Goal: Navigation & Orientation: Find specific page/section

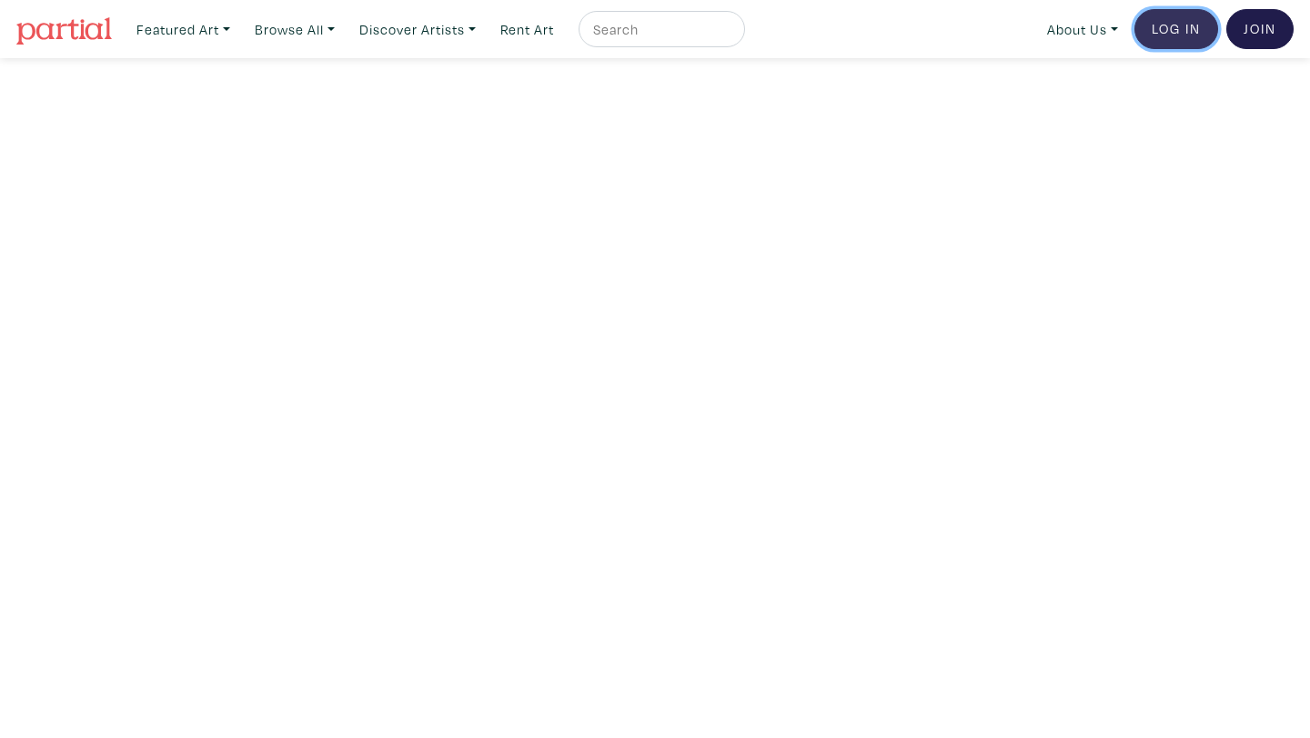
click at [1170, 30] on link "Log In" at bounding box center [1176, 29] width 84 height 40
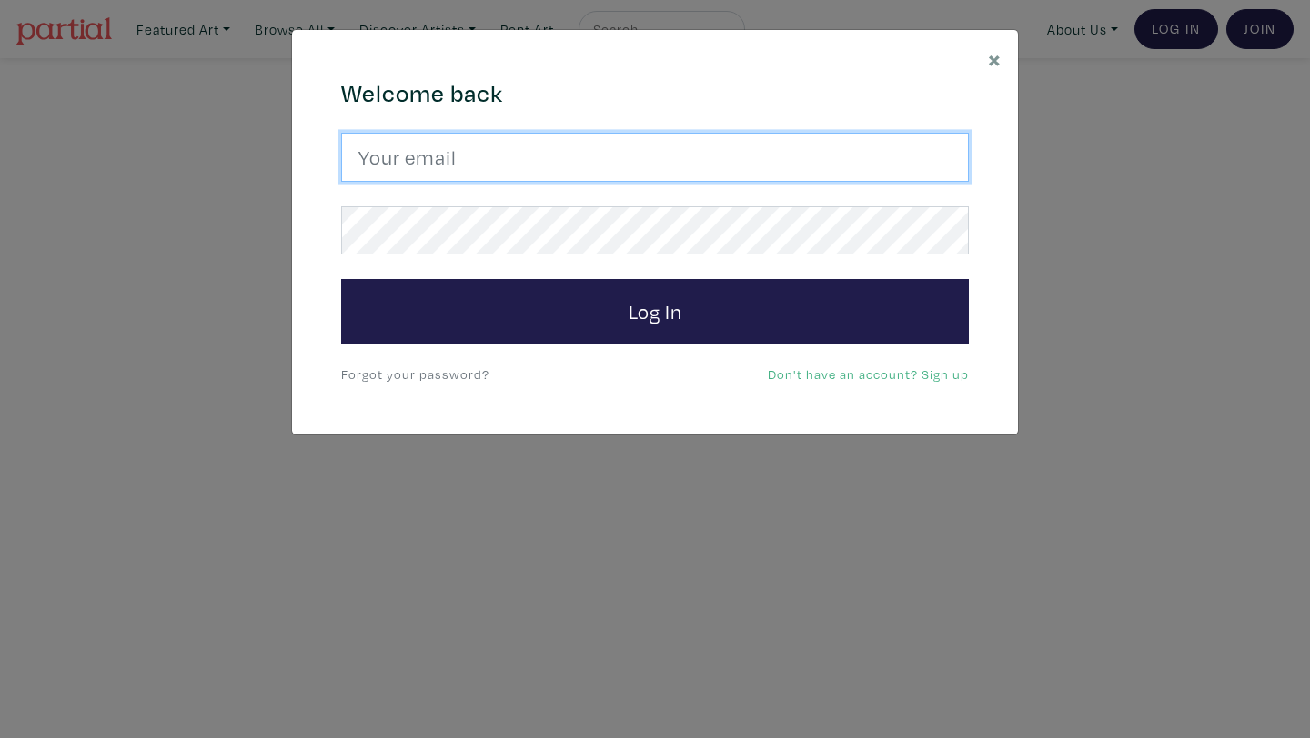
type input "mndesjardins@gmail.com"
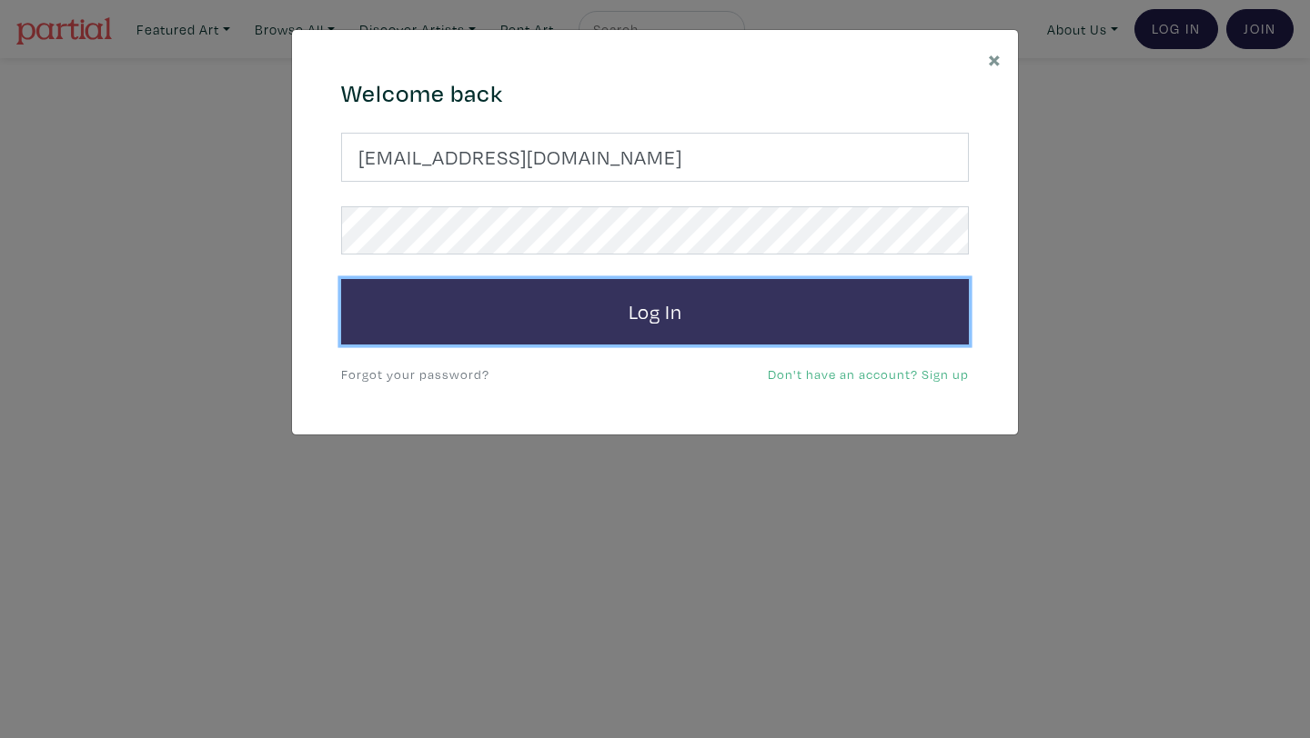
click at [661, 327] on button "Log In" at bounding box center [655, 311] width 628 height 65
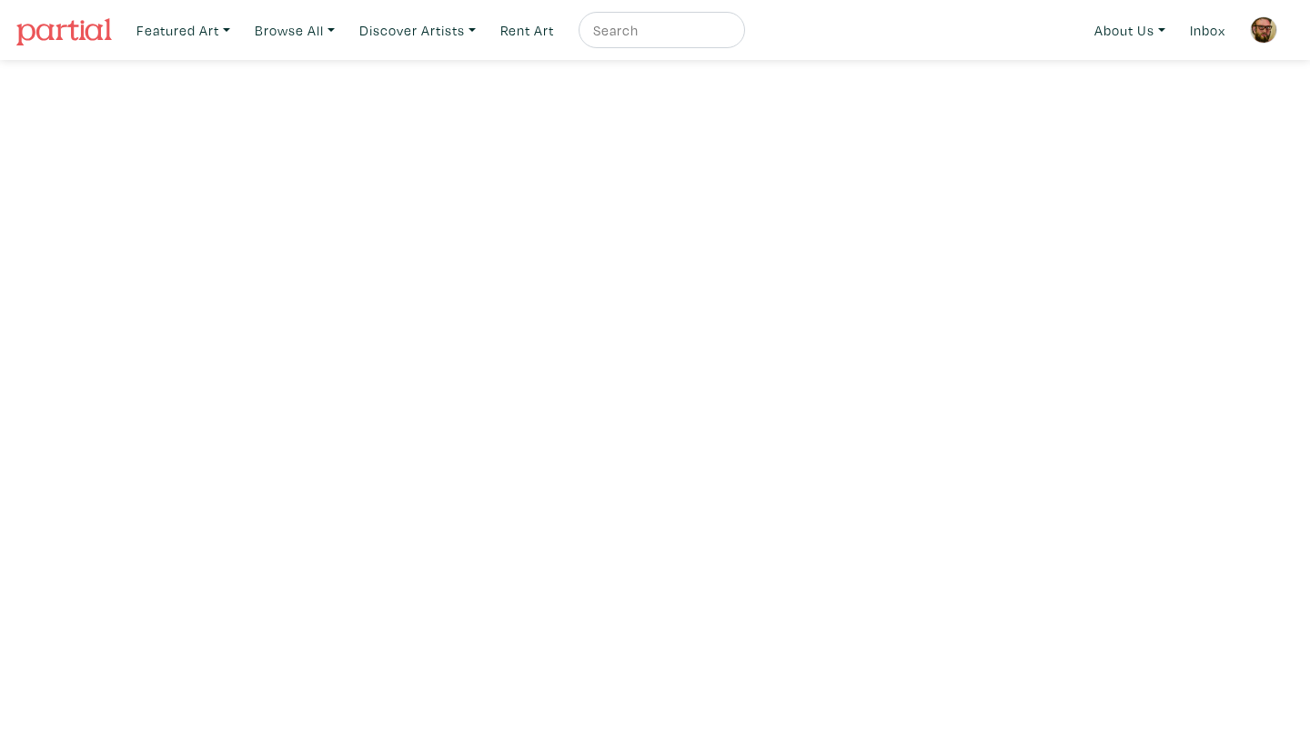
click at [1271, 28] on img at bounding box center [1263, 29] width 27 height 27
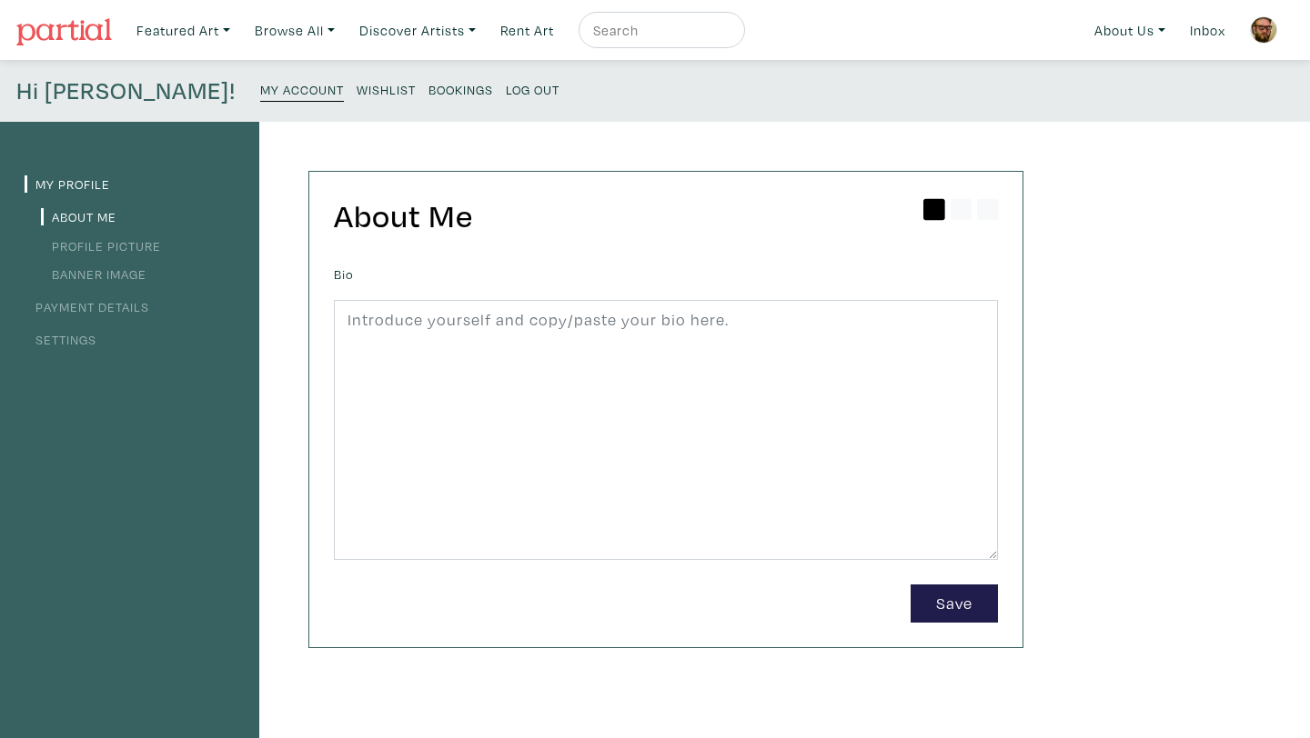
click at [357, 90] on small "Wishlist" at bounding box center [386, 89] width 59 height 17
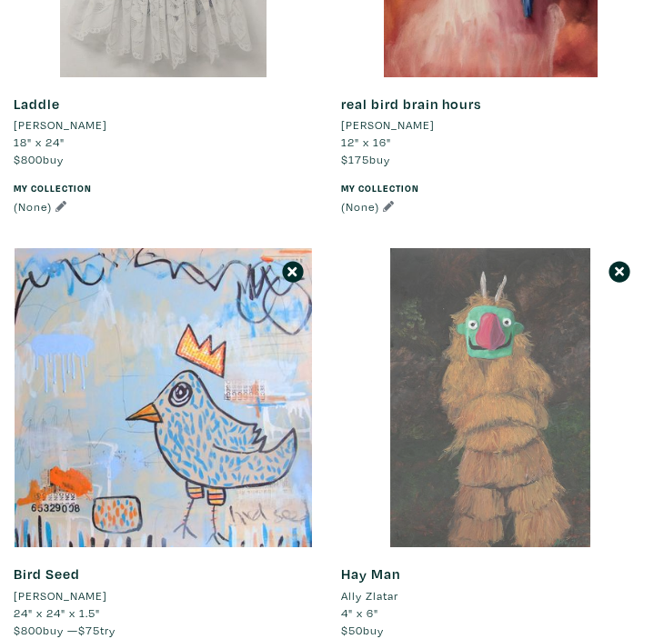
scroll to position [969, 0]
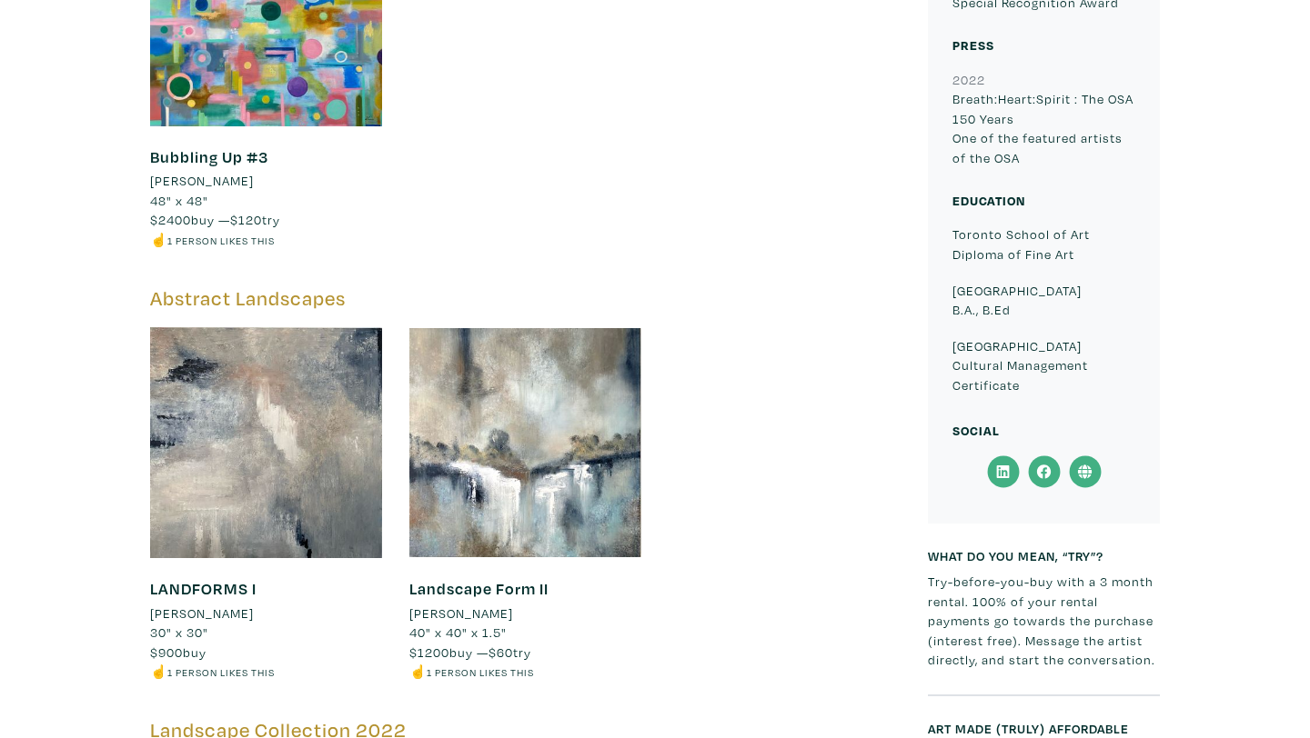
scroll to position [2059, 0]
